Goal: Information Seeking & Learning: Learn about a topic

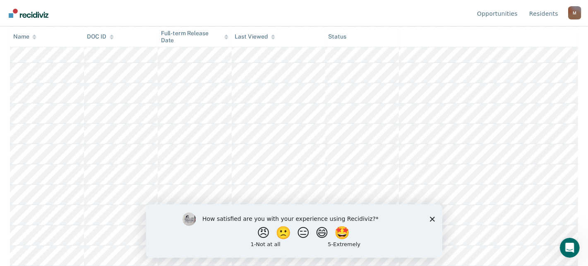
scroll to position [455, 0]
click at [325, 236] on button "😄" at bounding box center [322, 232] width 19 height 17
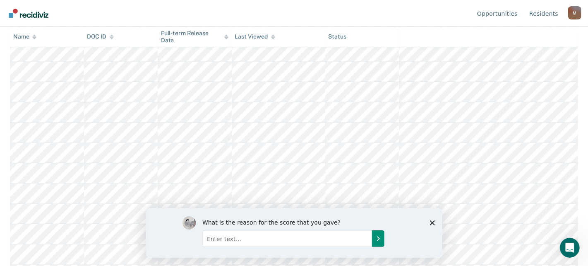
click at [377, 238] on icon "Submit your response" at bounding box center [377, 237] width 7 height 7
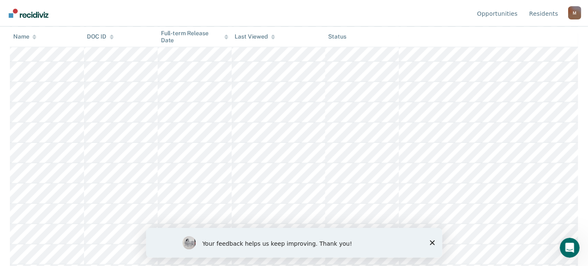
click at [433, 242] on icon "Close survey" at bounding box center [431, 241] width 5 height 5
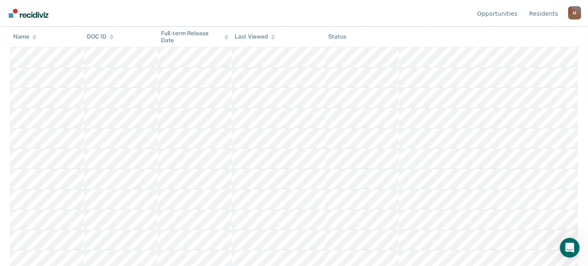
scroll to position [0, 0]
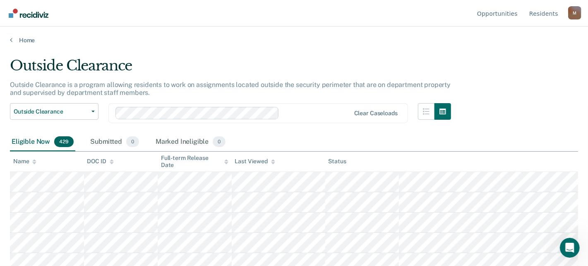
drag, startPoint x: 550, startPoint y: 13, endPoint x: 592, endPoint y: 11, distance: 42.2
click at [550, 13] on link "Resident s" at bounding box center [543, 13] width 32 height 26
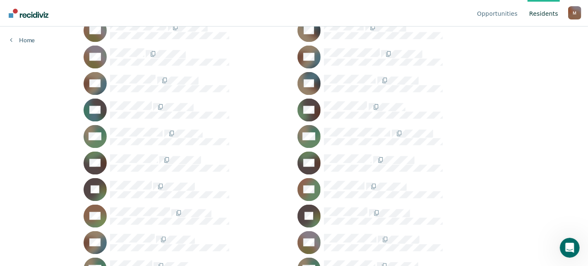
scroll to position [10352, 0]
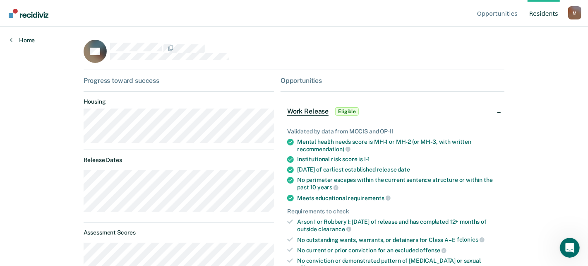
click at [18, 41] on link "Home" at bounding box center [22, 39] width 25 height 7
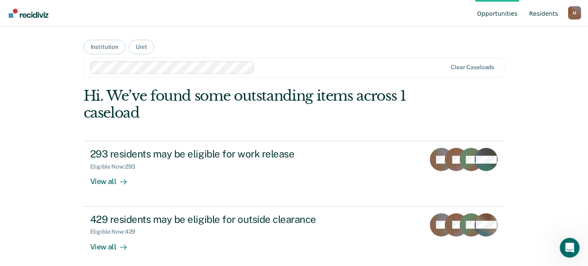
click at [549, 15] on link "Resident s" at bounding box center [543, 13] width 32 height 26
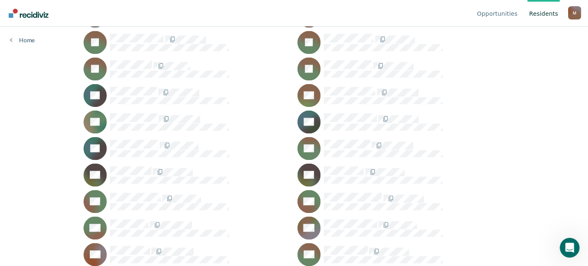
scroll to position [23639, 0]
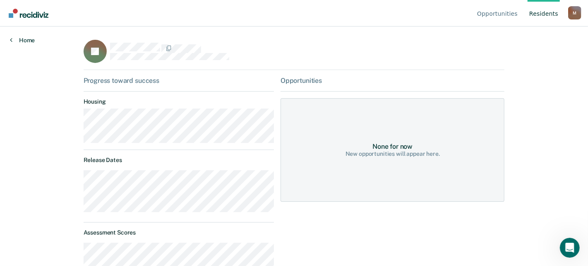
click at [27, 40] on link "Home" at bounding box center [22, 39] width 25 height 7
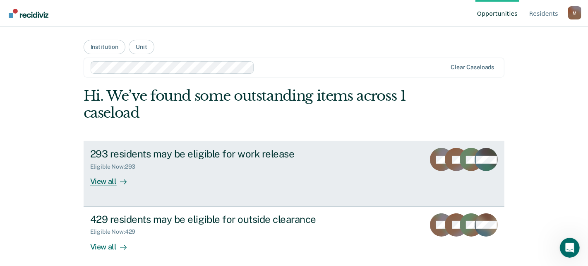
click at [105, 182] on div "View all" at bounding box center [113, 178] width 46 height 16
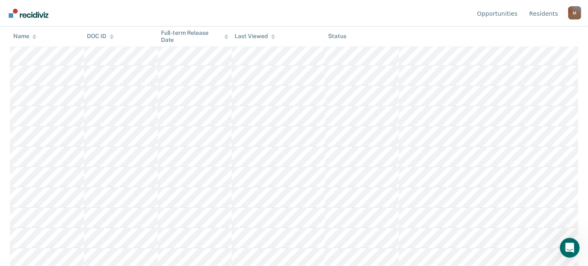
scroll to position [1214, 0]
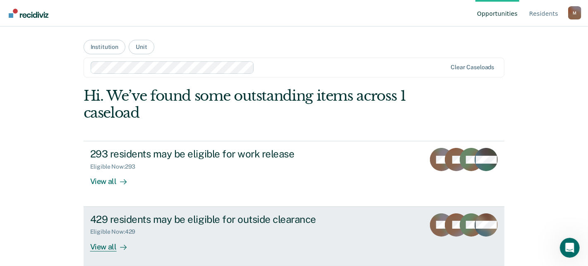
click at [208, 222] on div "429 residents may be eligible for outside clearance" at bounding box center [235, 219] width 290 height 12
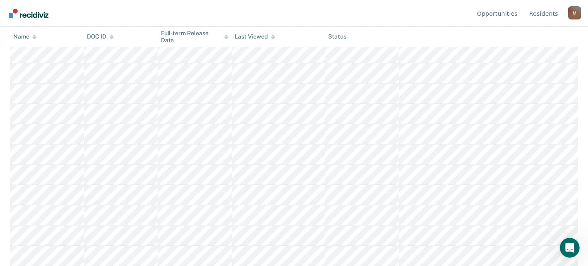
scroll to position [6355, 0]
